Goal: Information Seeking & Learning: Learn about a topic

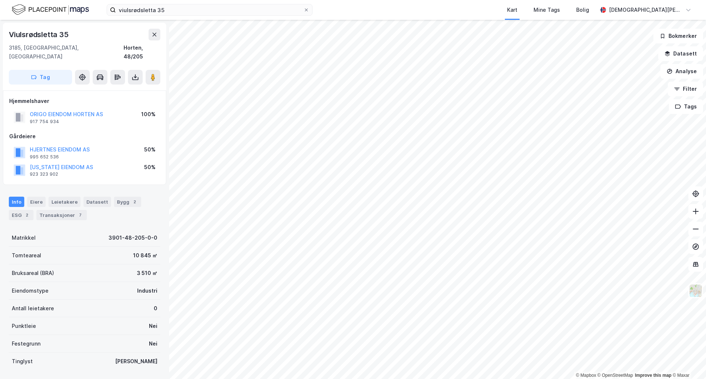
scroll to position [1, 0]
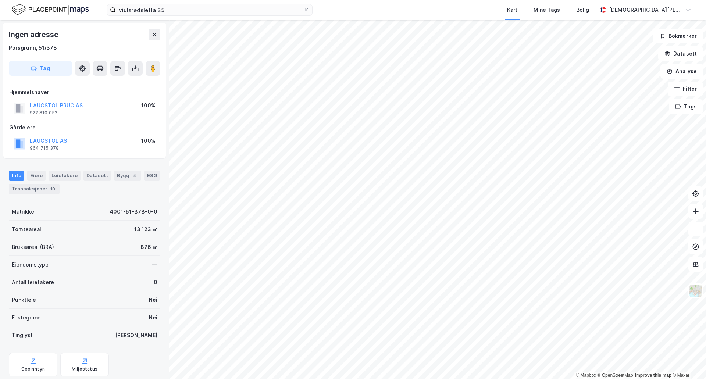
scroll to position [1, 0]
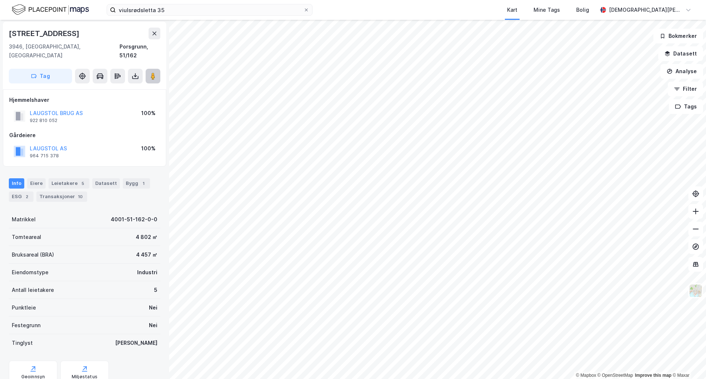
click at [150, 72] on icon at bounding box center [152, 75] width 7 height 7
